Goal: Use online tool/utility: Utilize a website feature to perform a specific function

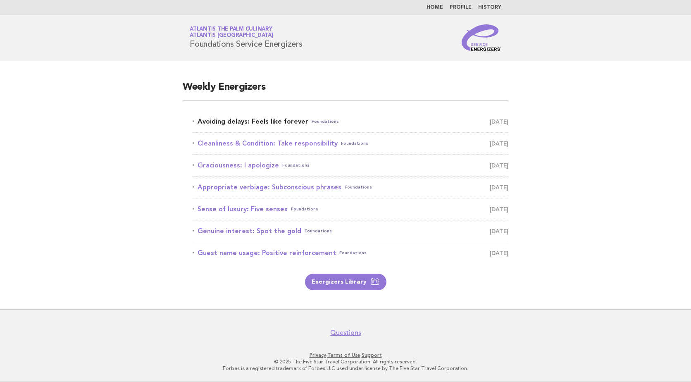
click at [287, 120] on link "Avoiding delays: Feels like forever Foundations [DATE]" at bounding box center [351, 122] width 316 height 12
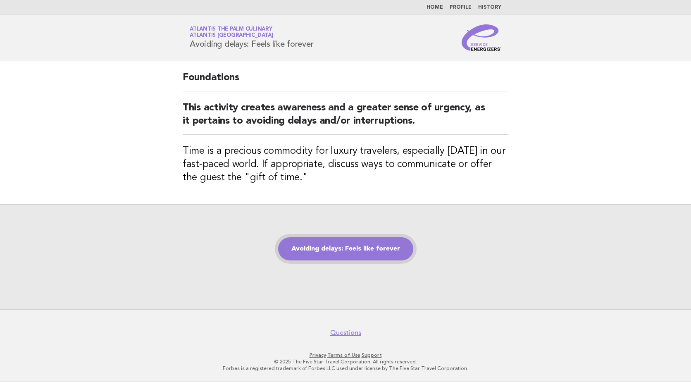
click at [361, 247] on link "Avoiding delays: Feels like forever" at bounding box center [345, 248] width 135 height 23
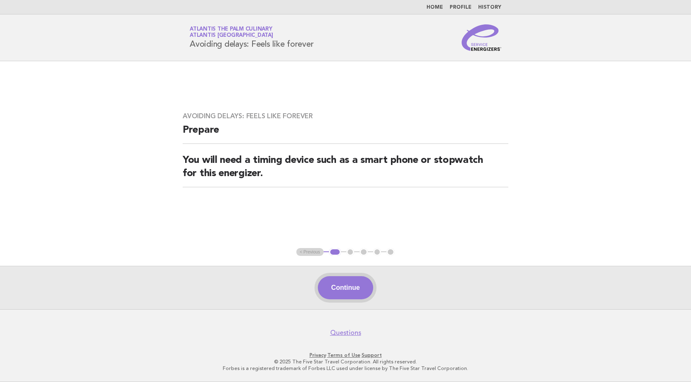
click at [356, 287] on button "Continue" at bounding box center [345, 287] width 55 height 23
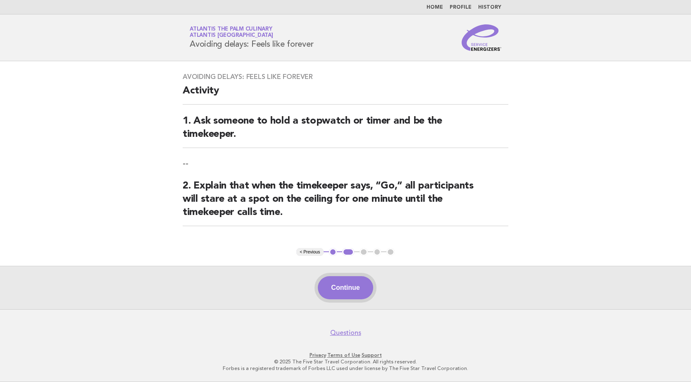
click at [344, 290] on button "Continue" at bounding box center [345, 287] width 55 height 23
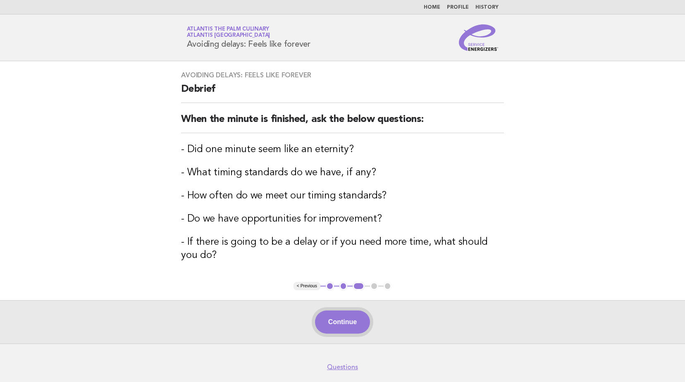
click at [343, 318] on button "Continue" at bounding box center [342, 321] width 55 height 23
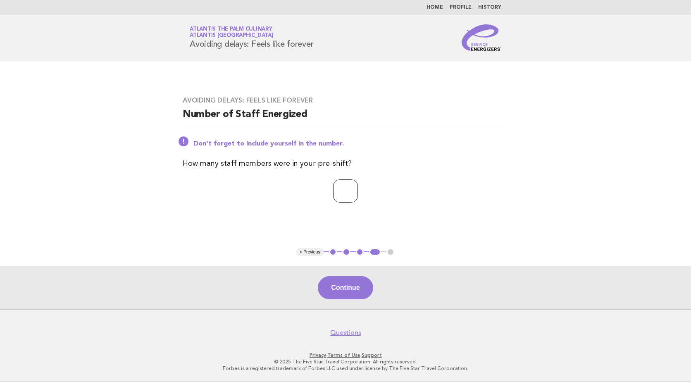
type input "*"
click at [358, 190] on input "*" at bounding box center [345, 190] width 25 height 23
type input "*"
click at [339, 282] on button "Continue" at bounding box center [345, 287] width 55 height 23
